Goal: Obtain resource: Download file/media

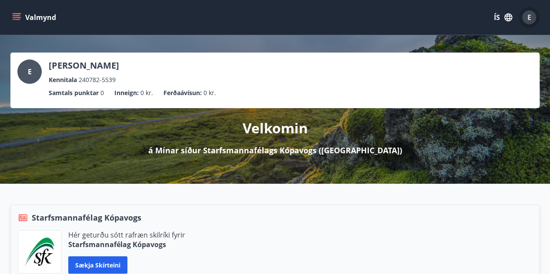
click at [533, 19] on div "E" at bounding box center [529, 17] width 14 height 14
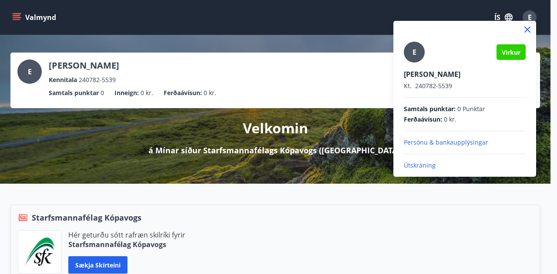
click at [534, 19] on div at bounding box center [278, 137] width 557 height 274
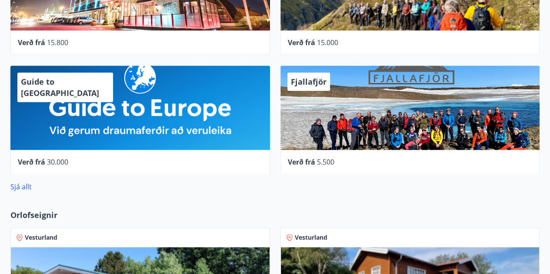
scroll to position [452, 0]
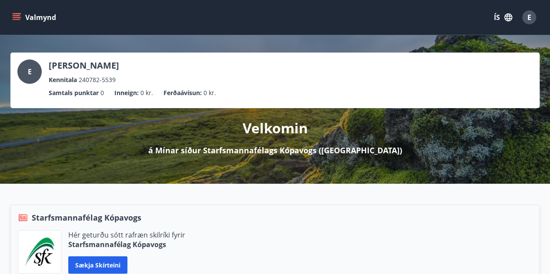
click at [14, 16] on icon "menu" at bounding box center [16, 17] width 9 height 9
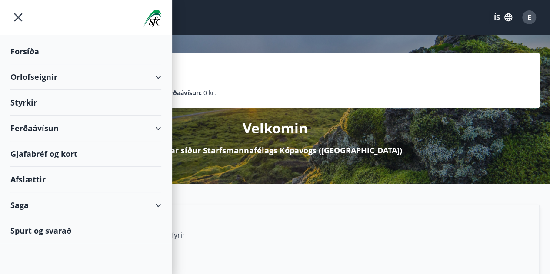
click at [67, 204] on div "Saga" at bounding box center [85, 206] width 151 height 26
click at [86, 124] on div "Ferðaávísun" at bounding box center [85, 129] width 151 height 26
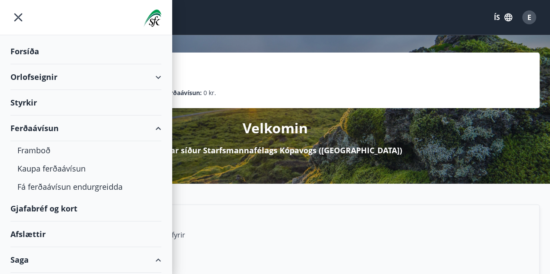
click at [93, 76] on div "Orlofseignir" at bounding box center [85, 77] width 151 height 26
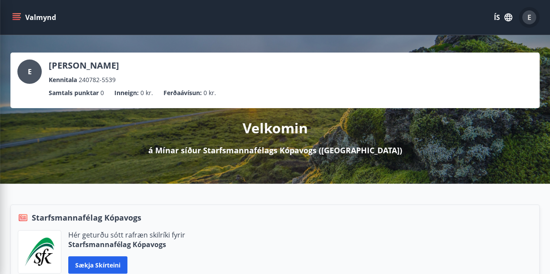
click at [528, 18] on span "E" at bounding box center [530, 18] width 4 height 10
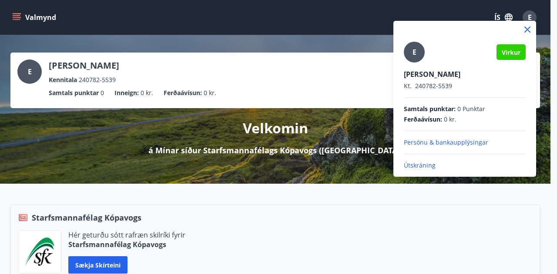
click at [526, 28] on icon at bounding box center [527, 29] width 10 height 10
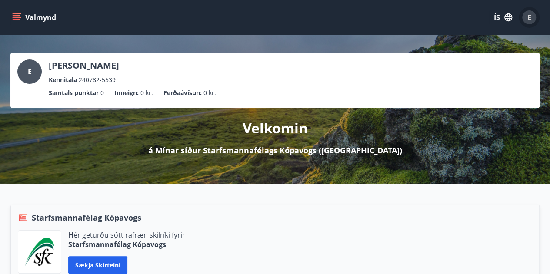
click at [528, 16] on span "E" at bounding box center [530, 18] width 4 height 10
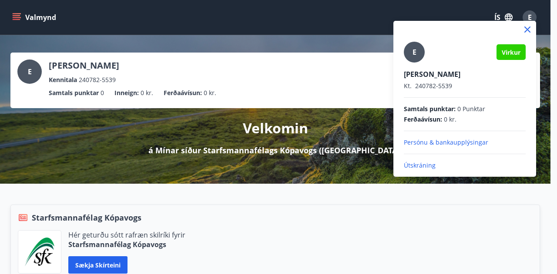
click at [523, 30] on icon at bounding box center [527, 29] width 10 height 10
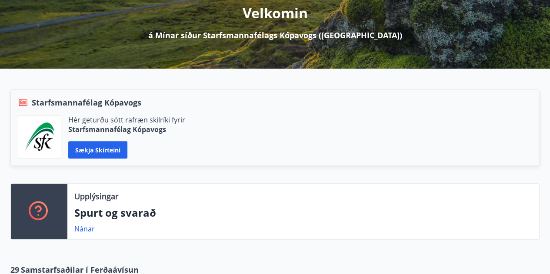
scroll to position [116, 0]
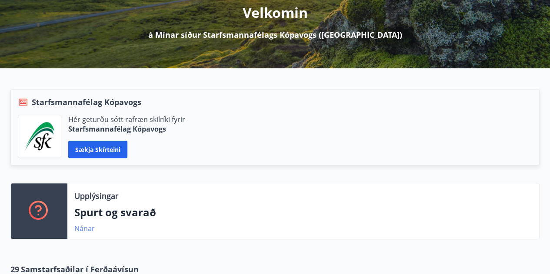
click at [86, 229] on link "Nánar" at bounding box center [84, 229] width 20 height 10
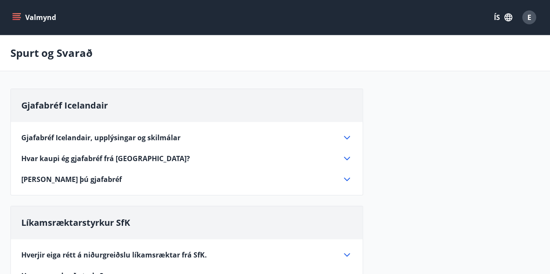
scroll to position [48, 0]
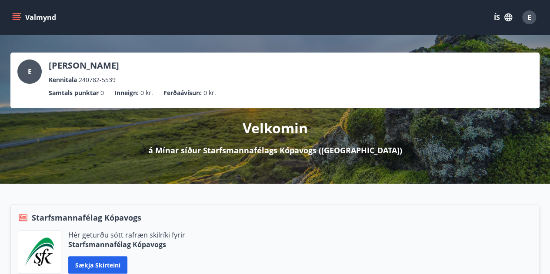
click at [17, 20] on icon "menu" at bounding box center [16, 17] width 9 height 9
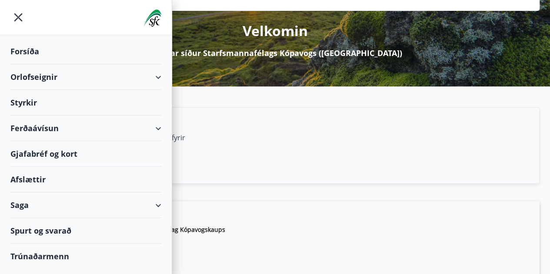
scroll to position [102, 0]
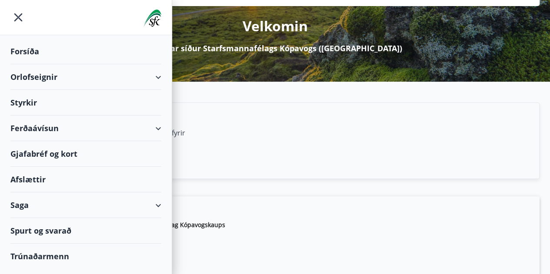
click at [37, 253] on div "Trúnaðarmenn" at bounding box center [85, 256] width 151 height 25
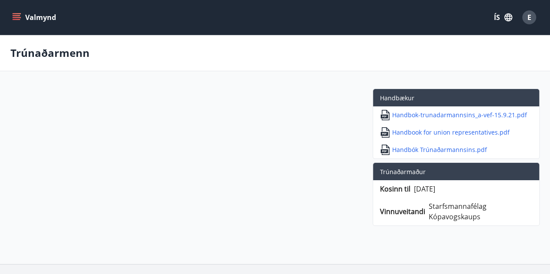
click at [17, 17] on icon "menu" at bounding box center [16, 17] width 9 height 9
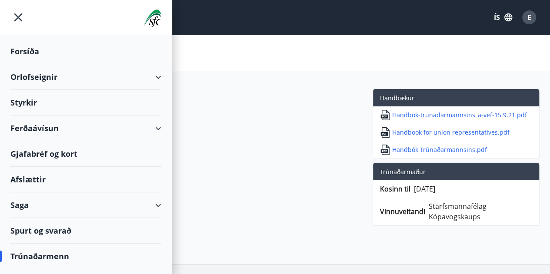
click at [42, 254] on div "Trúnaðarmenn" at bounding box center [85, 256] width 151 height 25
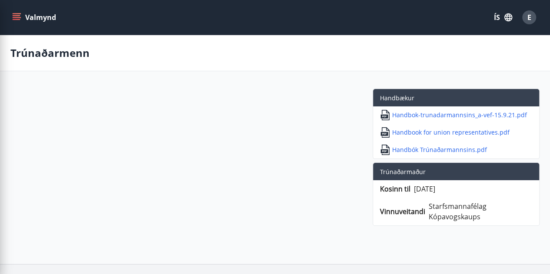
click at [279, 156] on div "Handbækur Handbok-trunadarmannsins_a-vef-15.9.21.pdf Handbook for union represe…" at bounding box center [274, 159] width 529 height 141
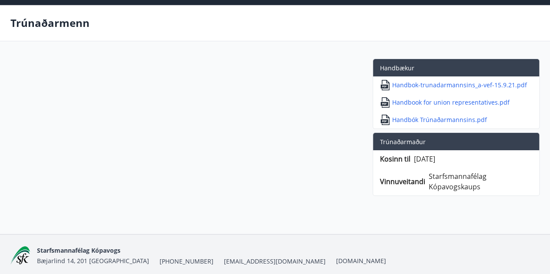
scroll to position [31, 0]
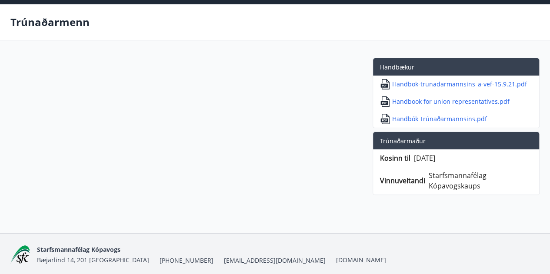
click at [405, 117] on p "Handbók Trúnaðarmannsins.pdf" at bounding box center [439, 119] width 95 height 9
click at [421, 80] on p "Handbok-trunadarmannsins_a-vef-15.9.21.pdf" at bounding box center [459, 84] width 135 height 9
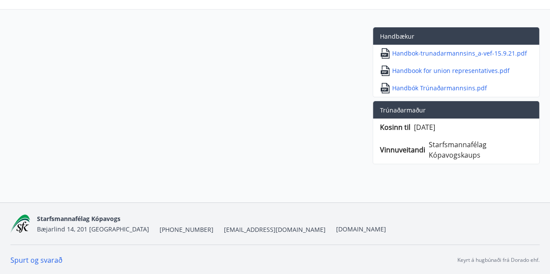
scroll to position [0, 0]
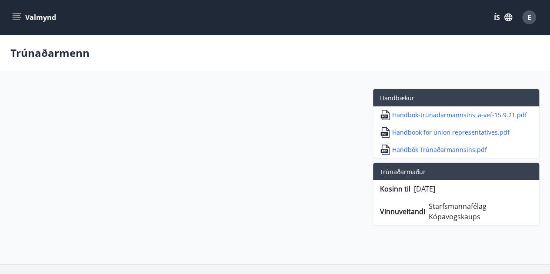
click at [17, 16] on icon "menu" at bounding box center [17, 15] width 8 height 1
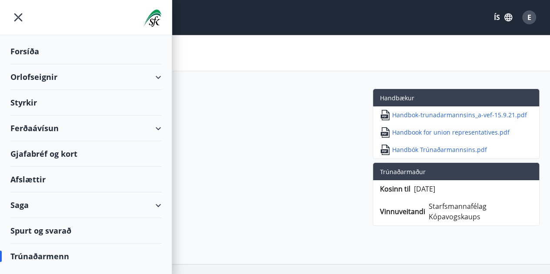
scroll to position [62, 0]
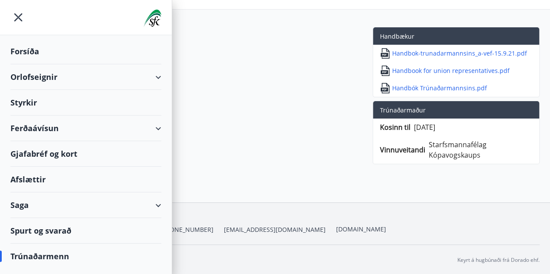
click at [59, 257] on div "Trúnaðarmenn" at bounding box center [85, 256] width 151 height 25
click at [54, 255] on div "Trúnaðarmenn" at bounding box center [85, 256] width 151 height 25
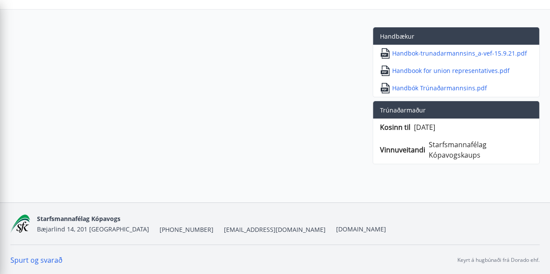
click at [226, 128] on div "Handbækur Handbok-trunadarmannsins_a-vef-15.9.21.pdf Handbook for union represe…" at bounding box center [274, 97] width 529 height 141
click at [145, 81] on div "Handbækur Handbok-trunadarmannsins_a-vef-15.9.21.pdf Handbook for union represe…" at bounding box center [274, 97] width 529 height 141
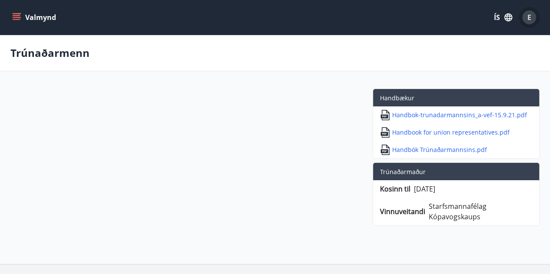
click at [528, 17] on span "E" at bounding box center [530, 18] width 4 height 10
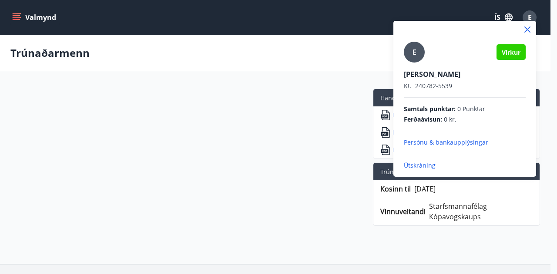
click at [281, 29] on div at bounding box center [278, 137] width 557 height 274
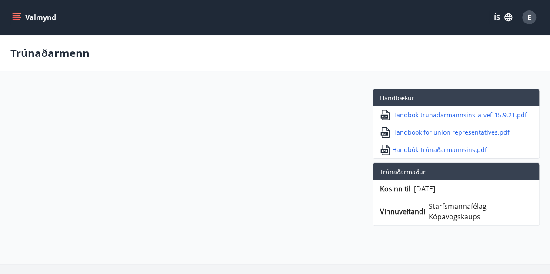
click at [39, 19] on button "Valmynd" at bounding box center [34, 18] width 49 height 16
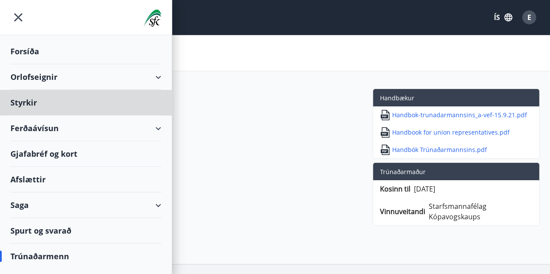
click at [21, 49] on div "Forsíða" at bounding box center [85, 52] width 151 height 26
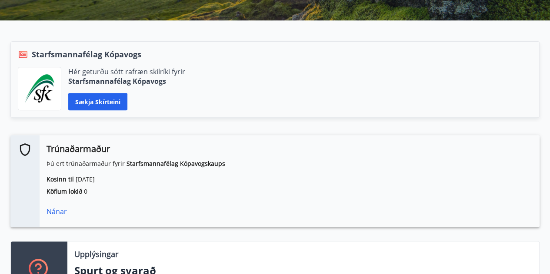
scroll to position [164, 0]
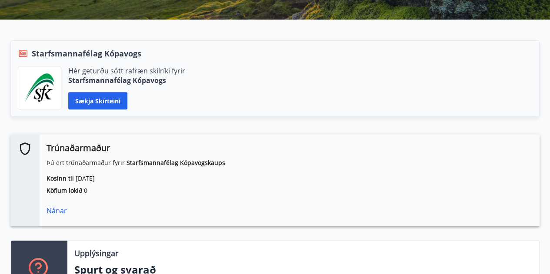
click at [53, 212] on div "Nánar" at bounding box center [290, 211] width 486 height 10
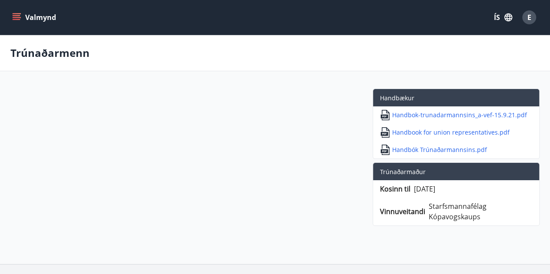
click at [16, 19] on icon "menu" at bounding box center [17, 19] width 8 height 1
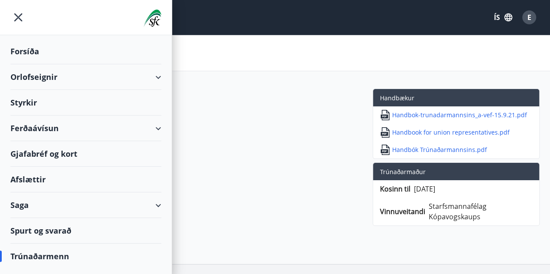
click at [50, 258] on div "Trúnaðarmenn" at bounding box center [85, 256] width 151 height 25
click at [19, 18] on icon "menu" at bounding box center [18, 17] width 8 height 8
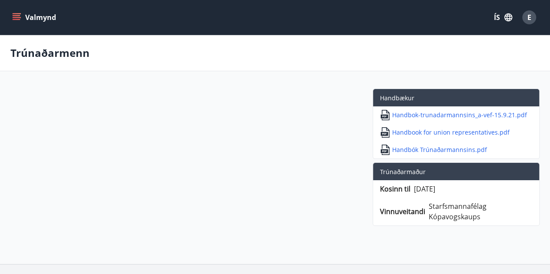
click at [296, 133] on div "Handbækur Handbok-trunadarmannsins_a-vef-15.9.21.pdf Handbook for union represe…" at bounding box center [274, 159] width 529 height 141
click at [298, 140] on div "Handbækur Handbok-trunadarmannsins_a-vef-15.9.21.pdf Handbook for union represe…" at bounding box center [274, 159] width 529 height 141
